Goal: Task Accomplishment & Management: Complete application form

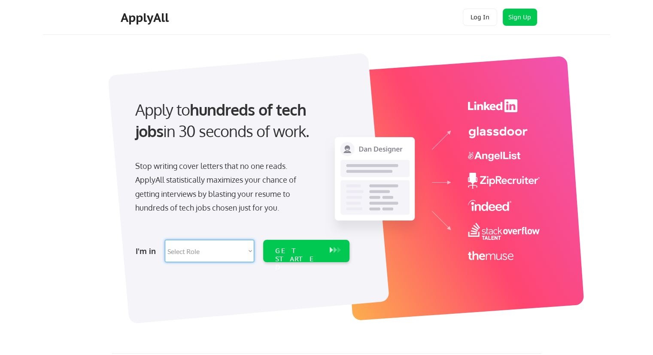
click at [217, 255] on select "Select Role Software Engineering Product Management Customer Success Sales UI/U…" at bounding box center [209, 251] width 89 height 22
select select ""technical_project_program_mgmt""
click at [165, 240] on select "Select Role Software Engineering Product Management Customer Success Sales UI/U…" at bounding box center [209, 251] width 89 height 22
select select ""technical_project_program_mgmt""
click at [312, 253] on div "GET STARTED" at bounding box center [298, 259] width 46 height 25
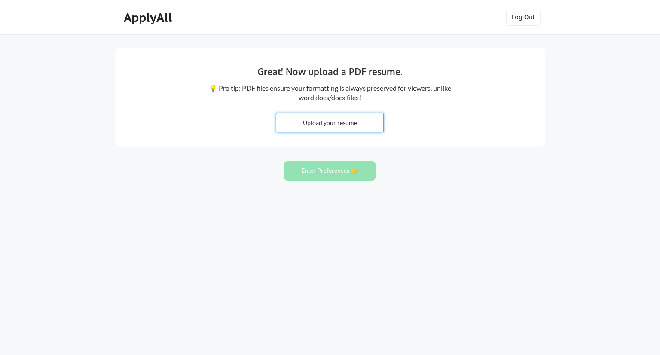
click at [343, 122] on input "file" at bounding box center [329, 122] width 107 height 18
type input "C:\fakepath\Hima_PM_Resume.pdf"
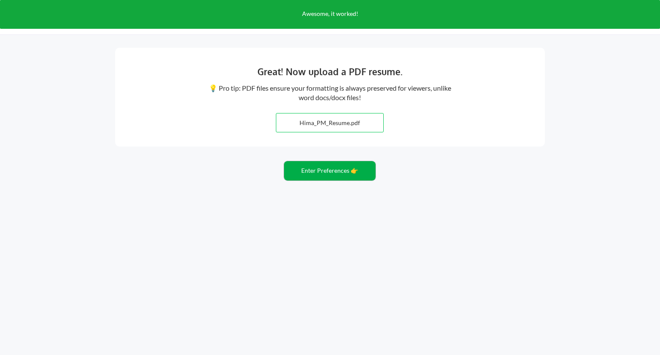
click at [352, 176] on button "Enter Preferences 👉" at bounding box center [330, 170] width 92 height 19
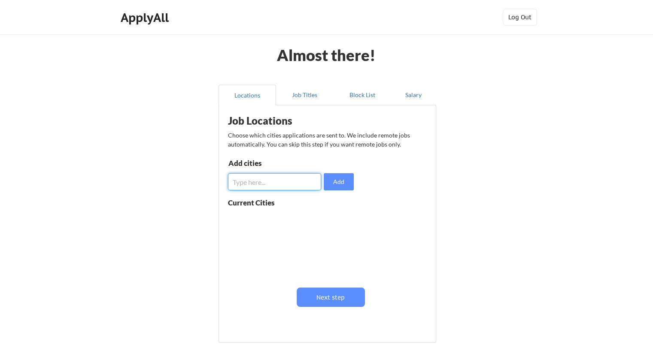
click at [292, 179] on input "input" at bounding box center [274, 181] width 93 height 17
type input "[GEOGRAPHIC_DATA]"
click at [340, 179] on button "Add" at bounding box center [339, 181] width 30 height 17
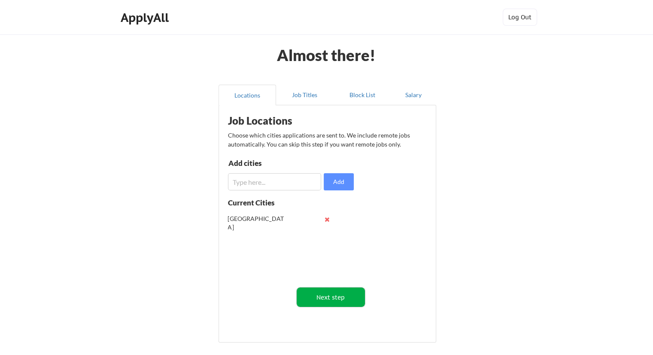
click at [326, 298] on button "Next step" at bounding box center [331, 296] width 68 height 19
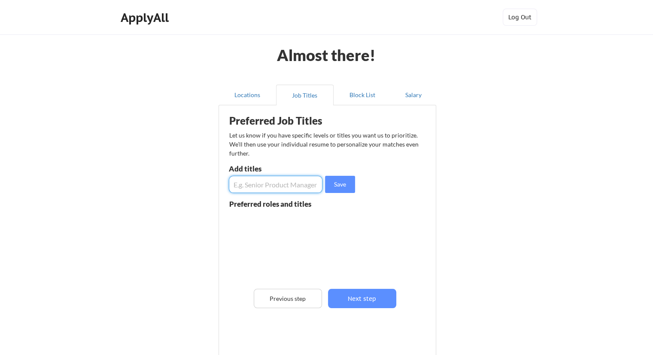
click at [275, 179] on input "input" at bounding box center [276, 184] width 94 height 17
type input "Program Manager"
click at [353, 186] on button "Save" at bounding box center [340, 184] width 30 height 17
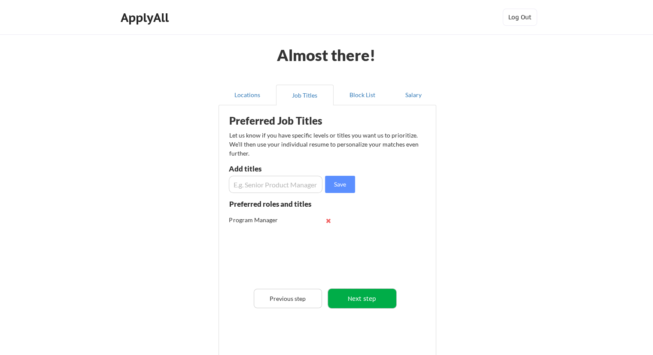
click at [358, 289] on button "Next step" at bounding box center [362, 298] width 68 height 19
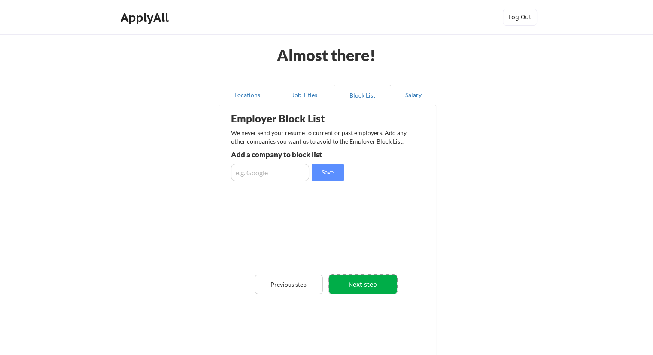
click at [335, 281] on button "Next step" at bounding box center [363, 284] width 68 height 19
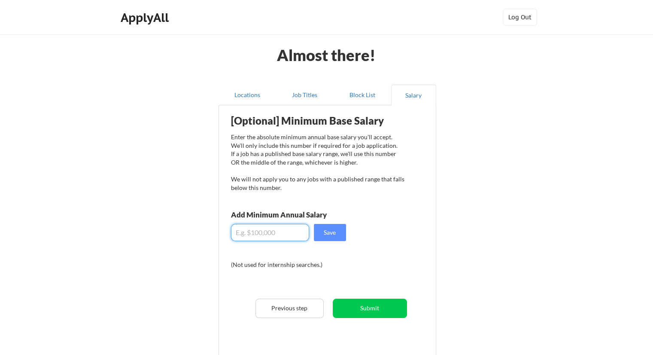
click at [269, 225] on input "input" at bounding box center [270, 232] width 78 height 17
type input "$100,000"
click at [336, 231] on button "Save" at bounding box center [330, 232] width 32 height 17
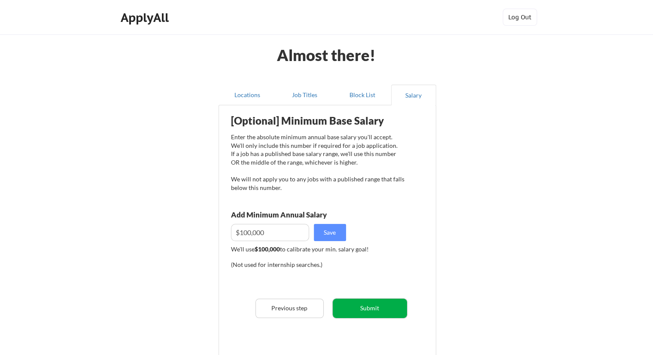
click at [352, 311] on button "Submit" at bounding box center [370, 308] width 74 height 19
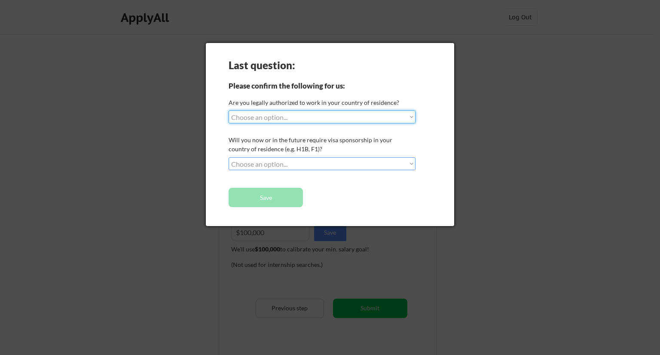
click at [291, 117] on select "Choose an option... Yes, I am a [DEMOGRAPHIC_DATA] Citizen Yes, I am a [DEMOGRA…" at bounding box center [322, 116] width 187 height 13
select select ""yes__i_am_here_on_a_visa__h1b__opt__etc__""
click at [229, 110] on select "Choose an option... Yes, I am a [DEMOGRAPHIC_DATA] Citizen Yes, I am a [DEMOGRA…" at bounding box center [322, 116] width 187 height 13
click at [276, 166] on select "Choose an option... No, I will not need sponsorship Yes, I will need sponsorship" at bounding box center [322, 163] width 187 height 13
select select ""no__i_will_not_need_sponsorship""
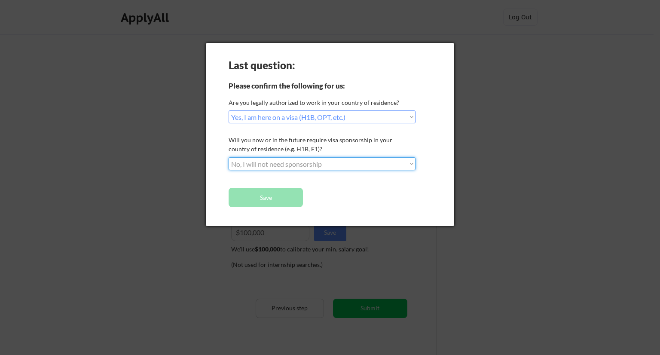
click at [229, 157] on select "Choose an option... No, I will not need sponsorship Yes, I will need sponsorship" at bounding box center [322, 163] width 187 height 13
click at [262, 195] on button "Save" at bounding box center [266, 197] width 74 height 19
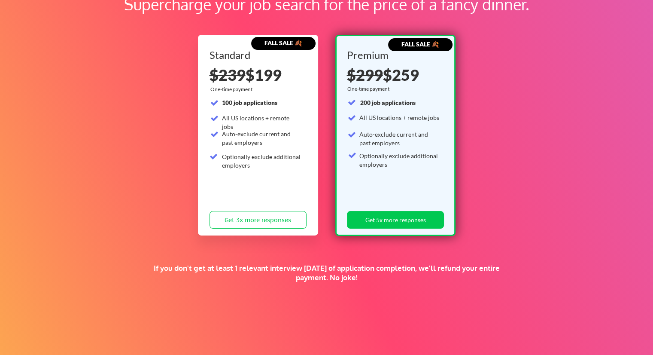
scroll to position [149, 0]
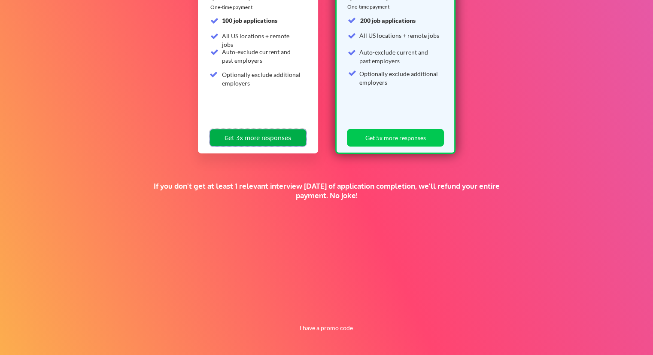
click at [275, 145] on button "Get 3x more responses" at bounding box center [258, 138] width 97 height 18
